Goal: Navigation & Orientation: Find specific page/section

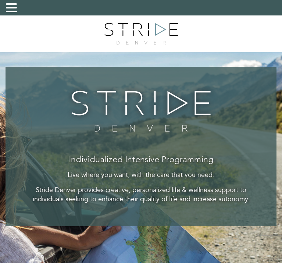
click at [9, 5] on span at bounding box center [11, 3] width 11 height 1
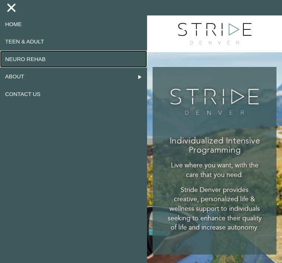
click at [32, 58] on link "Neuro Rehab" at bounding box center [73, 58] width 147 height 17
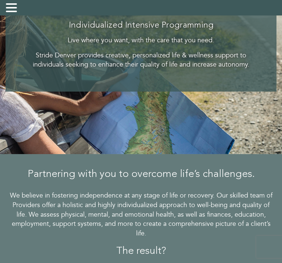
scroll to position [148, 0]
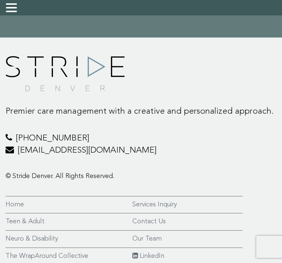
scroll to position [2160, 0]
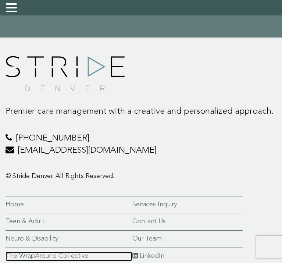
click at [72, 251] on link "The WrapAround Collective" at bounding box center [69, 256] width 127 height 10
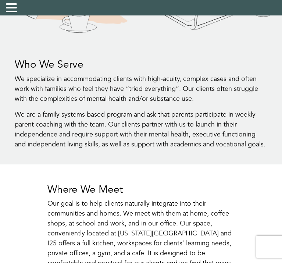
scroll to position [639, 0]
